Goal: Information Seeking & Learning: Learn about a topic

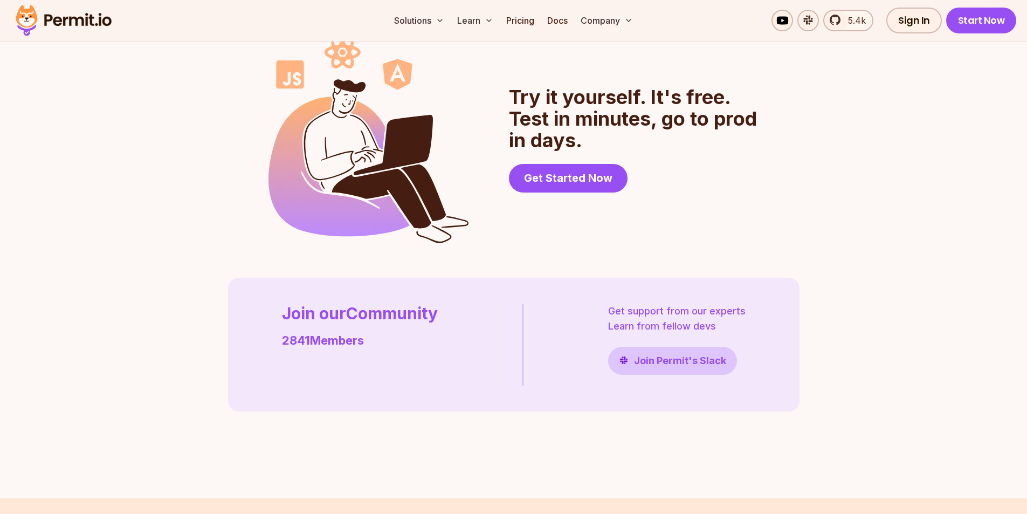
scroll to position [2847, 0]
click at [550, 180] on span "Get Started Now" at bounding box center [568, 177] width 88 height 15
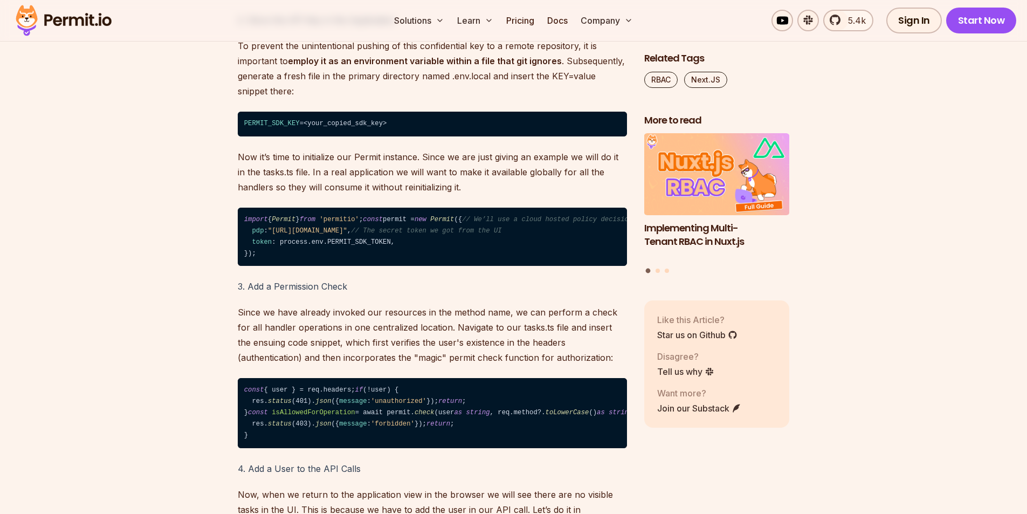
scroll to position [5197, 0]
